Goal: Task Accomplishment & Management: Manage account settings

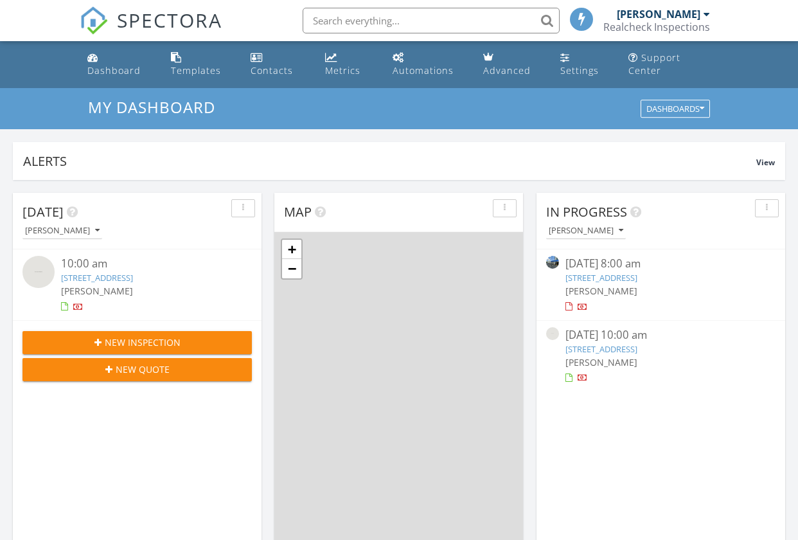
scroll to position [6, 6]
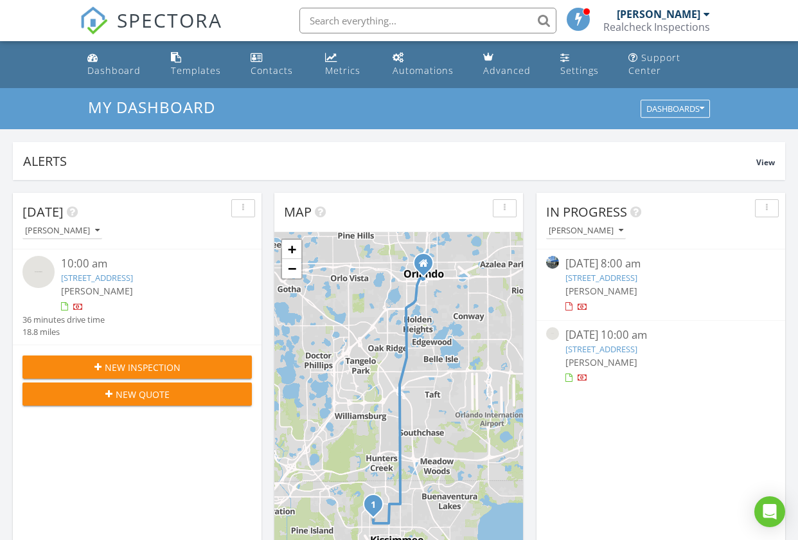
click at [604, 349] on link "[STREET_ADDRESS]" at bounding box center [601, 349] width 72 height 12
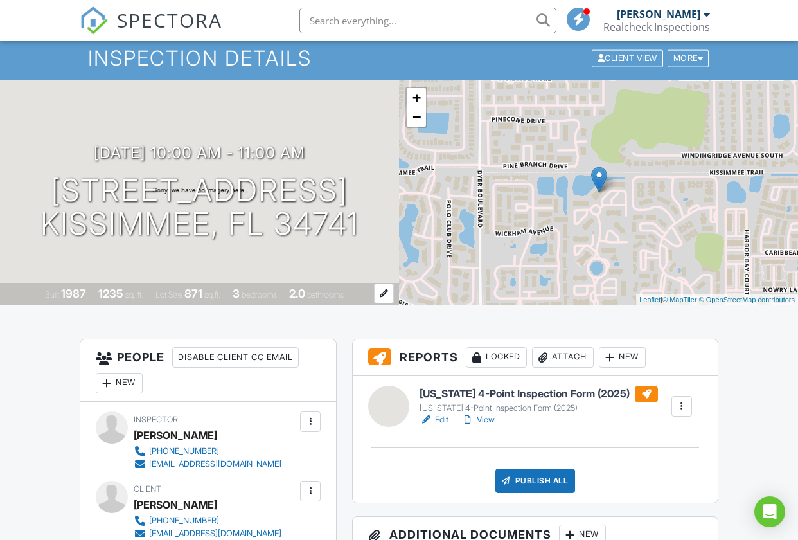
scroll to position [47, 0]
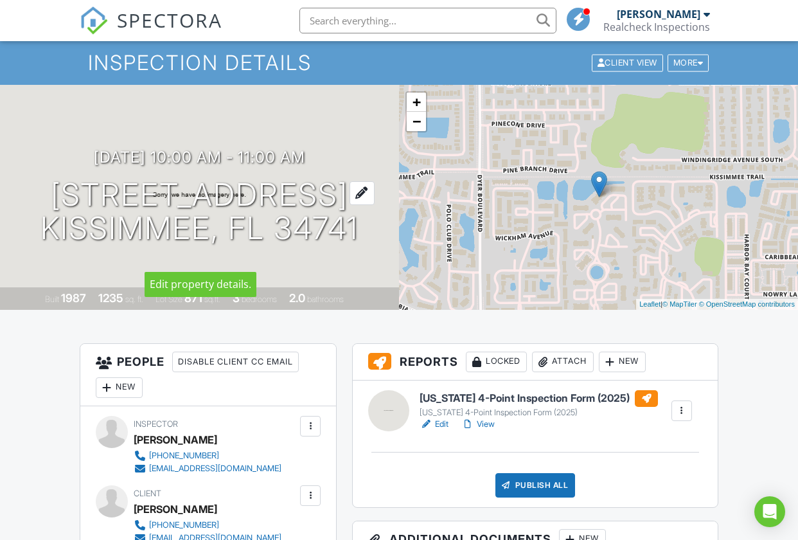
drag, startPoint x: 9, startPoint y: 173, endPoint x: 358, endPoint y: 236, distance: 354.6
click at [358, 236] on div "[DATE] 10:00 am - 11:00 am [STREET_ADDRESS] [GEOGRAPHIC_DATA], FL 34741" at bounding box center [199, 196] width 399 height 97
copy h1 "[STREET_ADDRESS]"
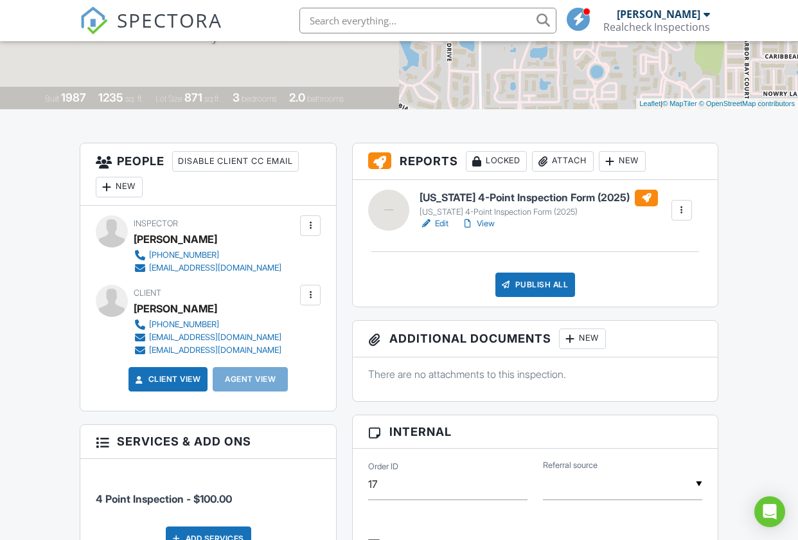
scroll to position [249, 0]
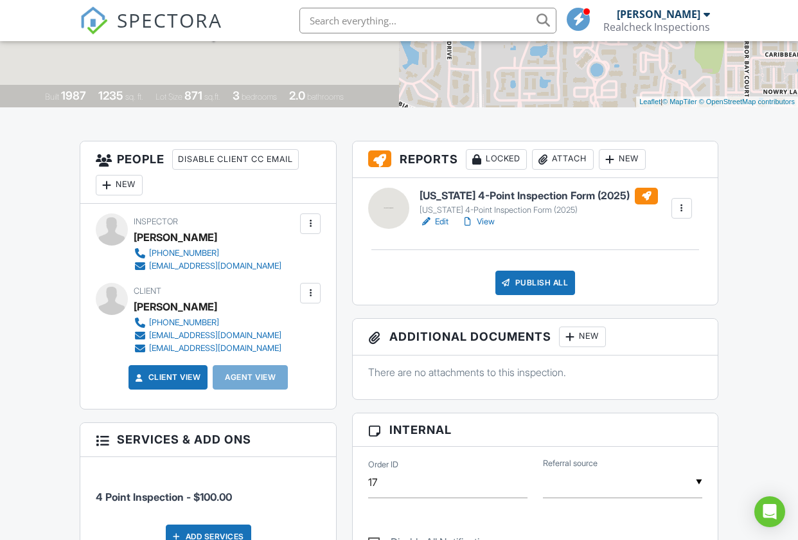
click at [438, 221] on link "Edit" at bounding box center [433, 221] width 29 height 13
